Goal: Information Seeking & Learning: Learn about a topic

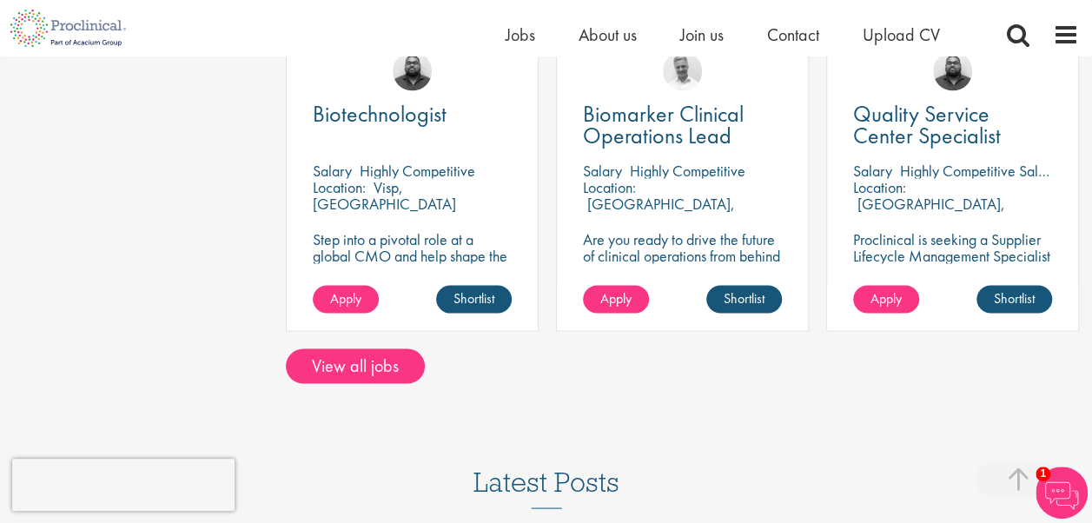
scroll to position [1477, 0]
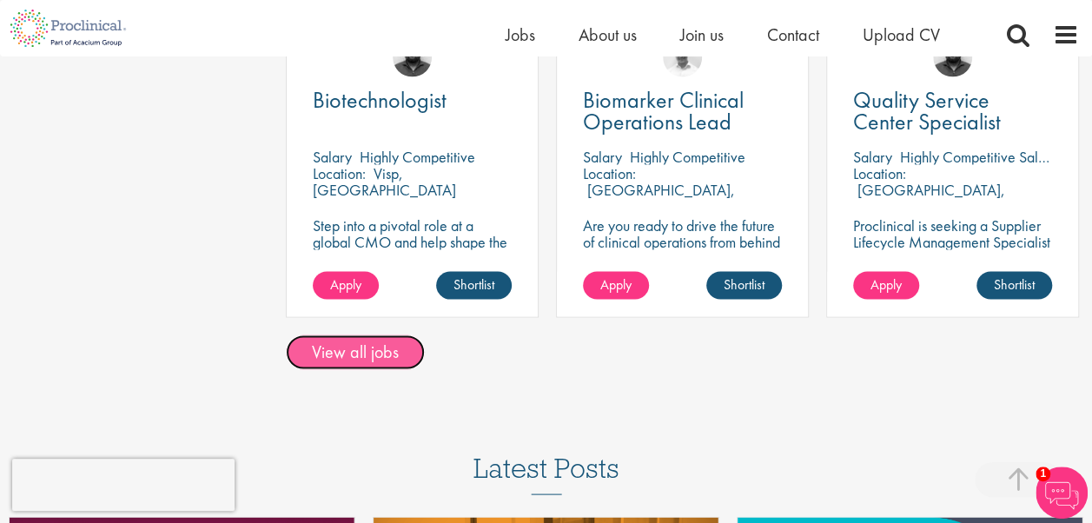
click at [372, 356] on link "View all jobs" at bounding box center [355, 351] width 139 height 35
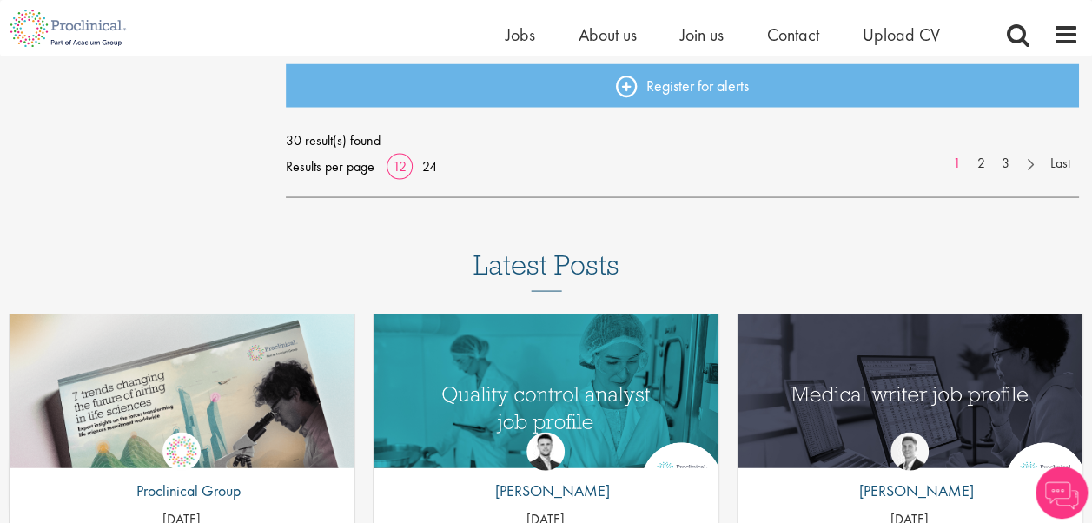
scroll to position [1589, 0]
click at [972, 162] on link "2" at bounding box center [980, 163] width 25 height 20
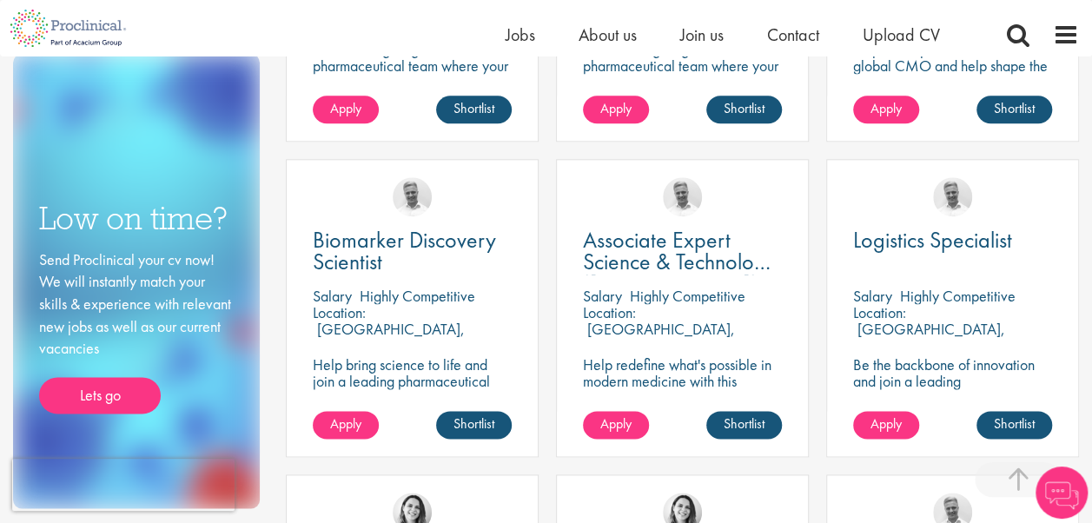
scroll to position [866, 0]
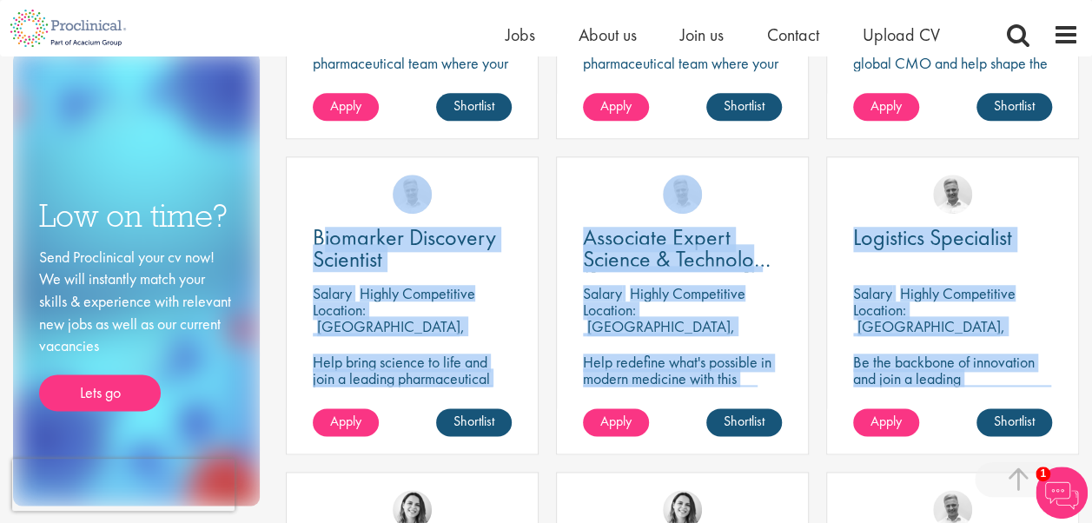
drag, startPoint x: 848, startPoint y: 181, endPoint x: 853, endPoint y: 134, distance: 47.2
click at [853, 134] on div "Senior Engineering Project Manager [GEOGRAPHIC_DATA] Highly Competitive Locatio…" at bounding box center [682, 156] width 810 height 1261
click at [823, 191] on div "Logistics Specialist [GEOGRAPHIC_DATA] Highly Competitive Location: [GEOGRAPHIC…" at bounding box center [952, 313] width 270 height 315
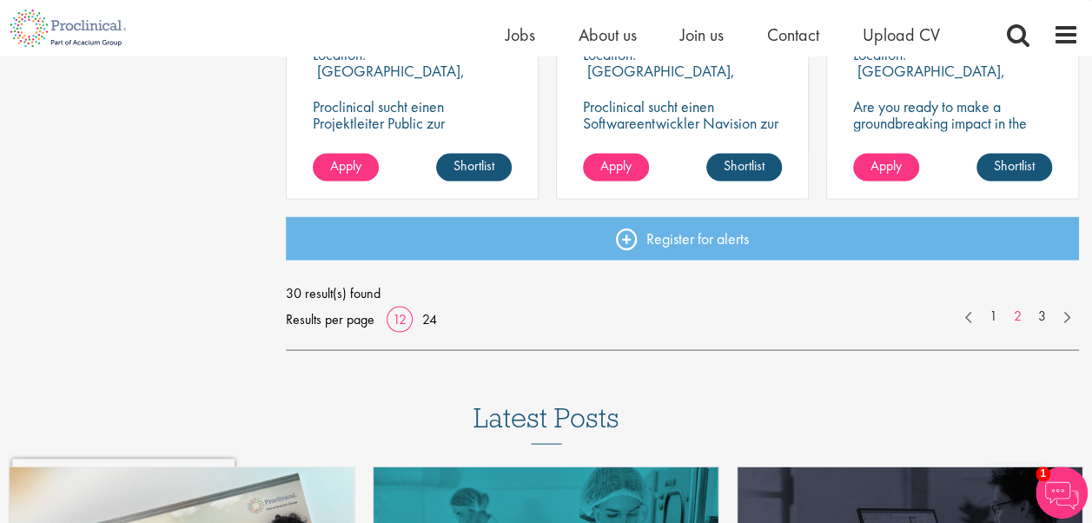
scroll to position [1445, 0]
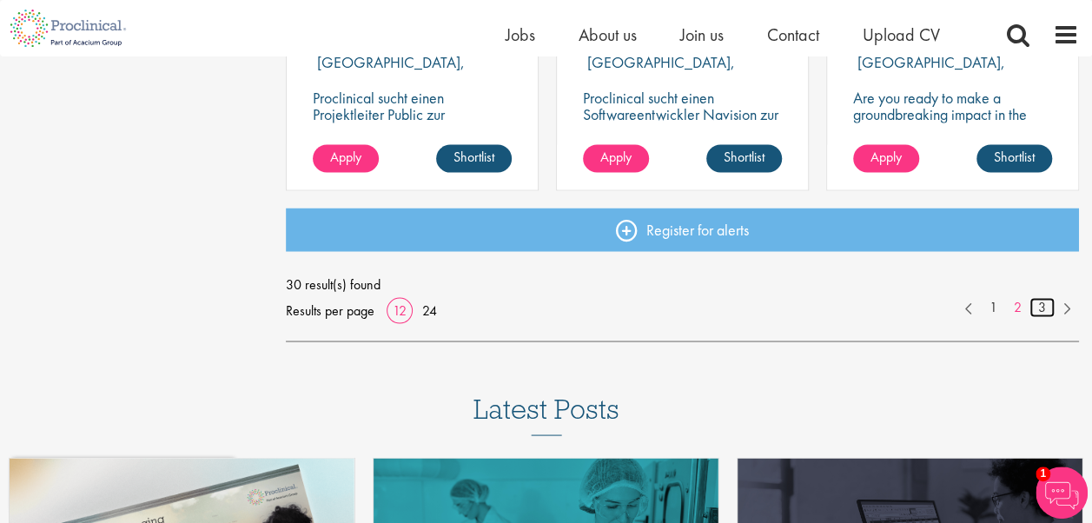
click at [1037, 300] on link "3" at bounding box center [1041, 307] width 25 height 20
